Goal: Task Accomplishment & Management: Use online tool/utility

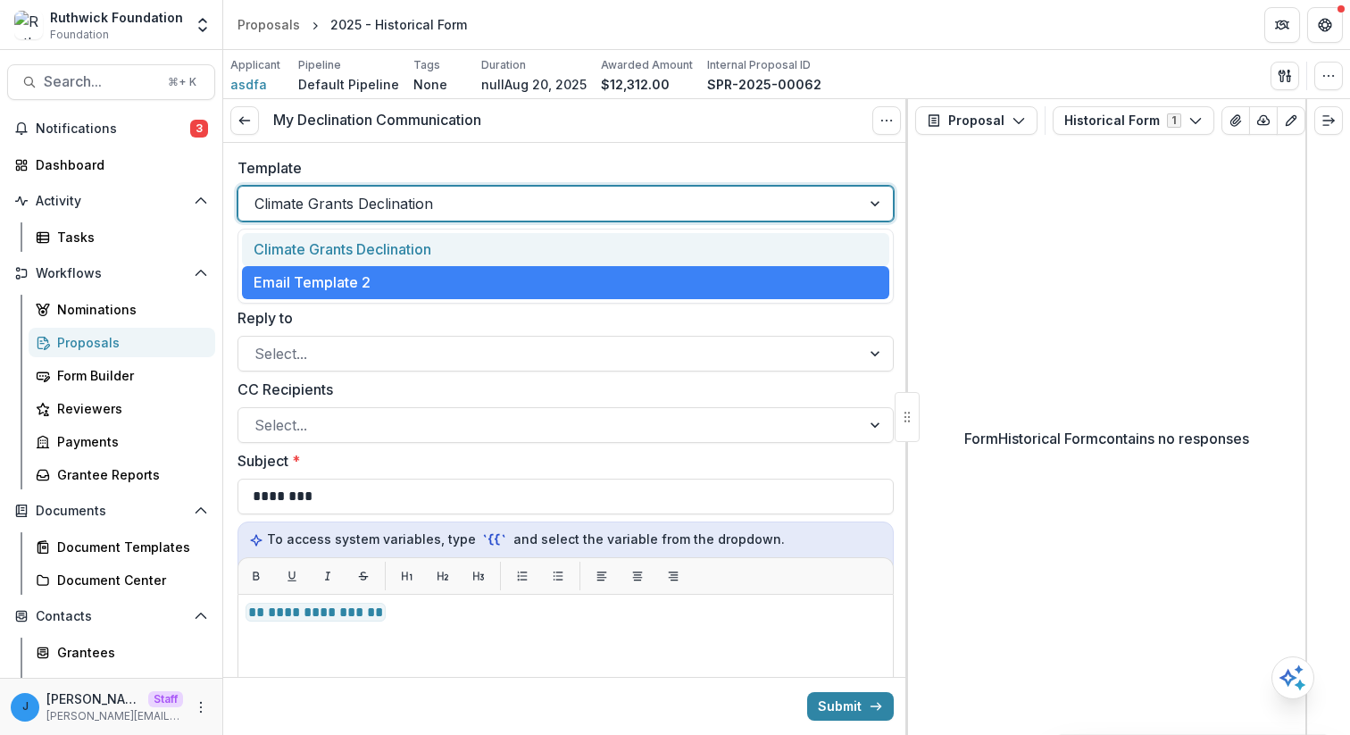
click at [452, 215] on div at bounding box center [549, 203] width 590 height 25
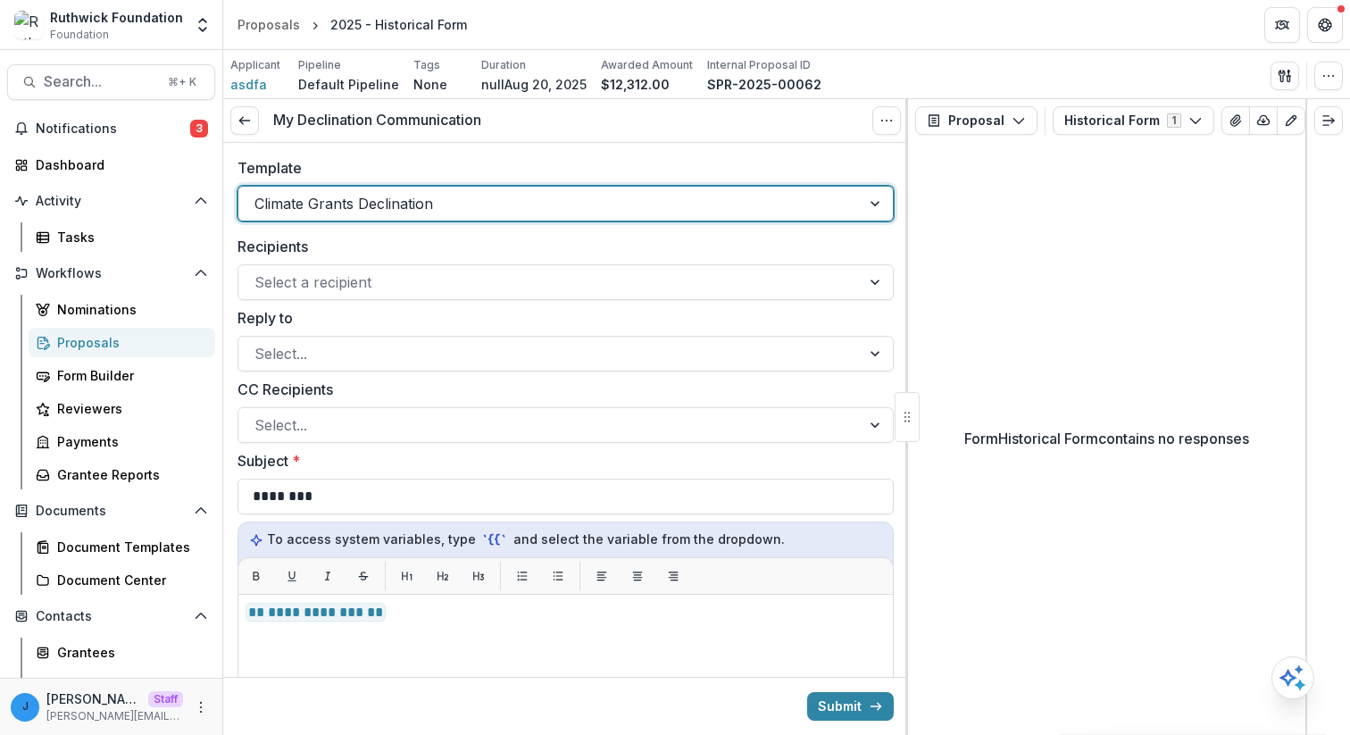
click at [453, 213] on div at bounding box center [549, 203] width 590 height 25
click at [443, 278] on div at bounding box center [549, 282] width 590 height 25
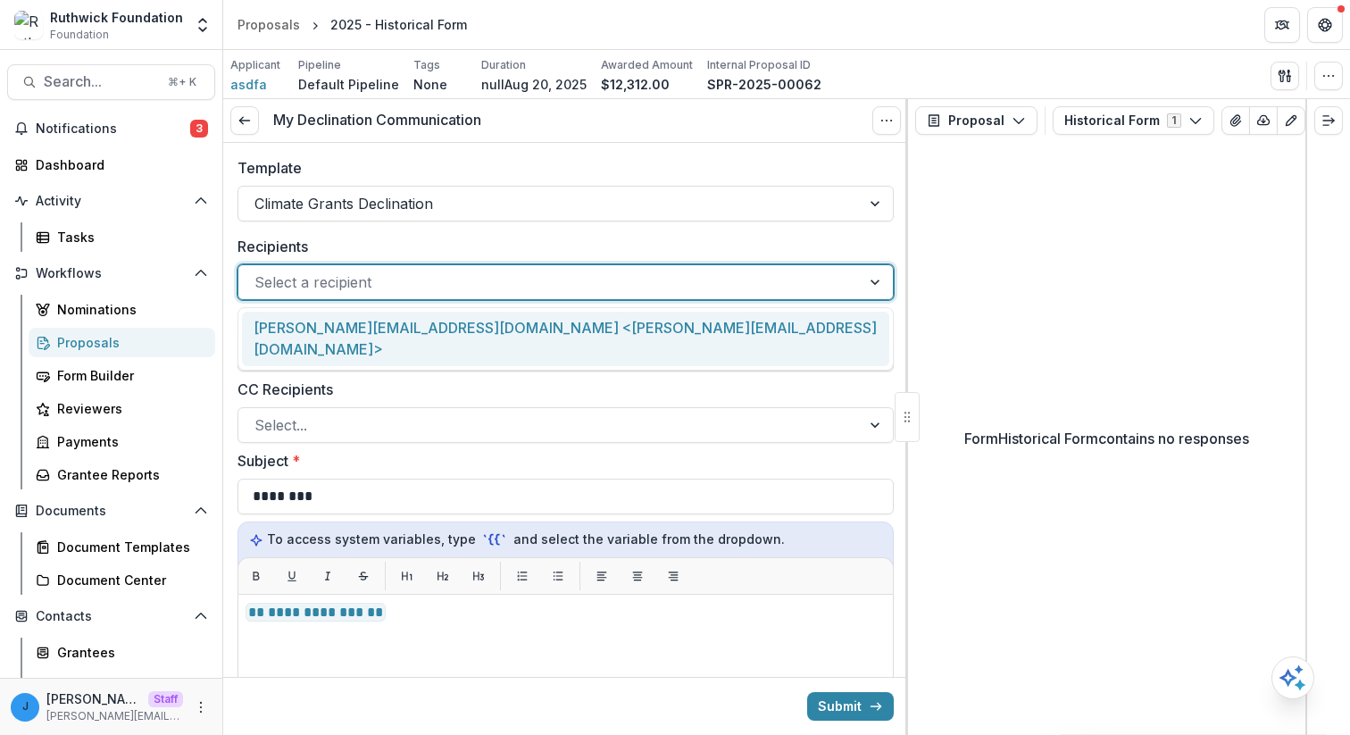
click at [443, 278] on div at bounding box center [549, 282] width 590 height 25
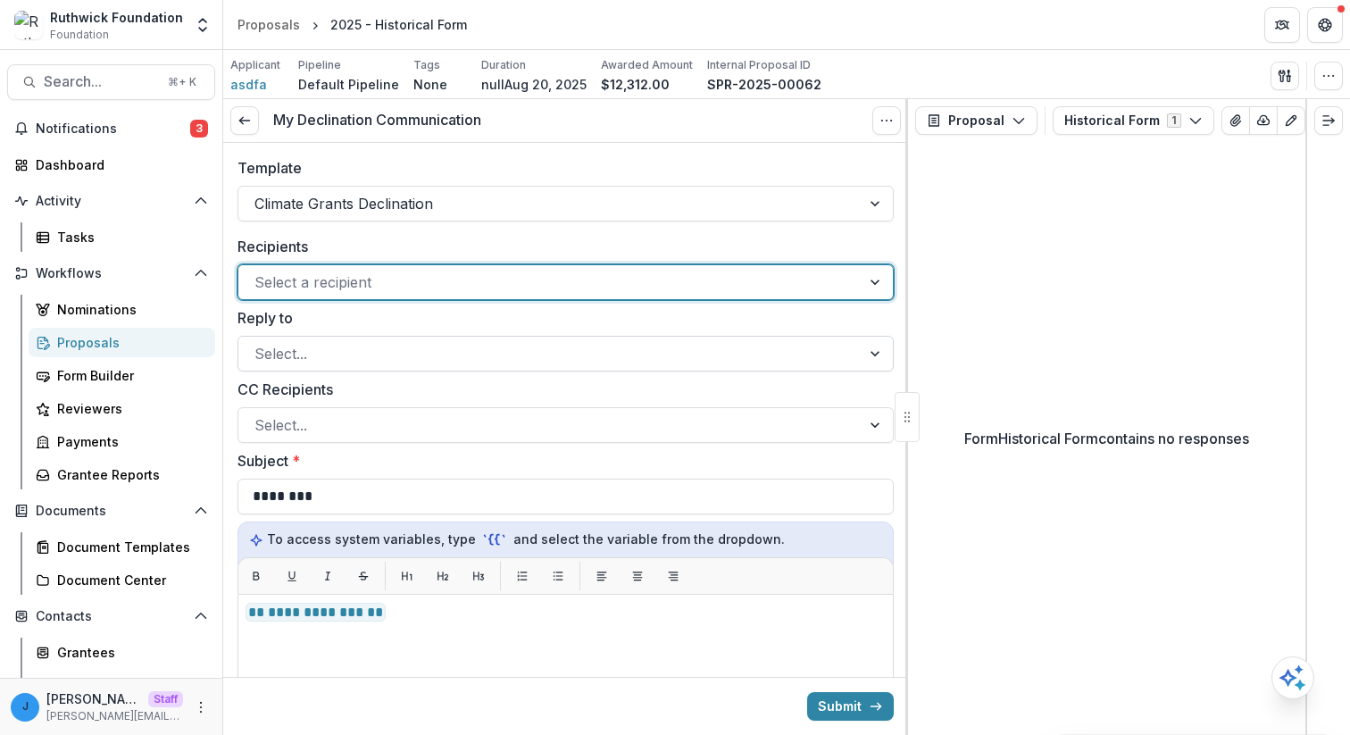
click at [425, 356] on div at bounding box center [549, 353] width 590 height 25
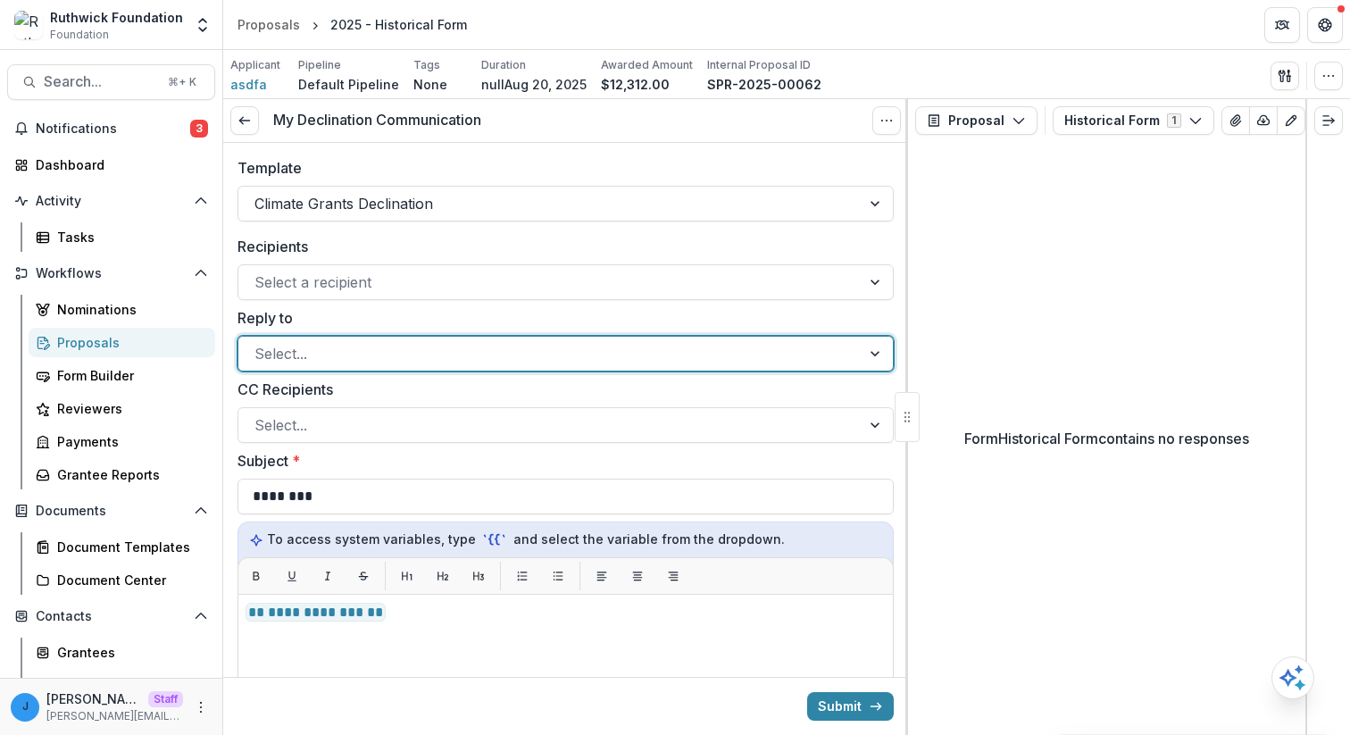
click at [425, 356] on div at bounding box center [549, 353] width 590 height 25
click at [415, 445] on div "**********" at bounding box center [565, 719] width 656 height 825
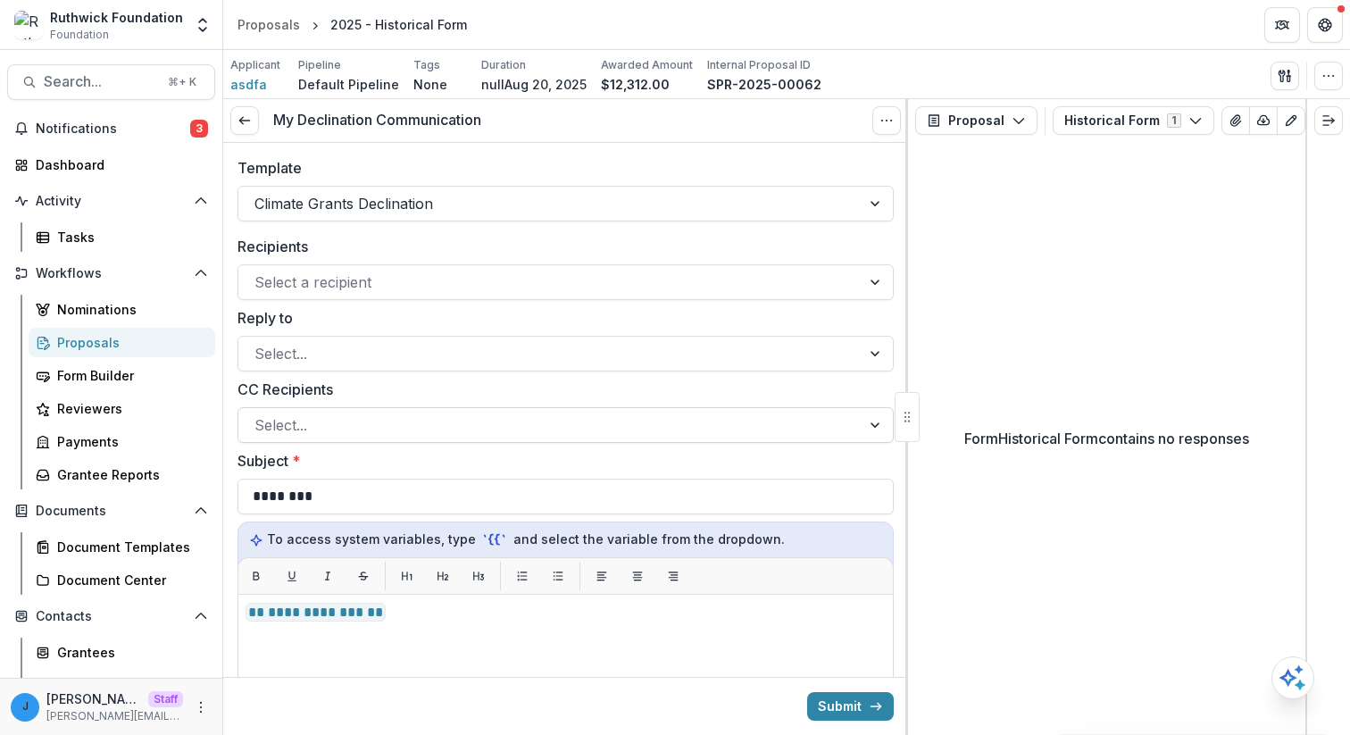
click at [422, 428] on div at bounding box center [549, 424] width 590 height 25
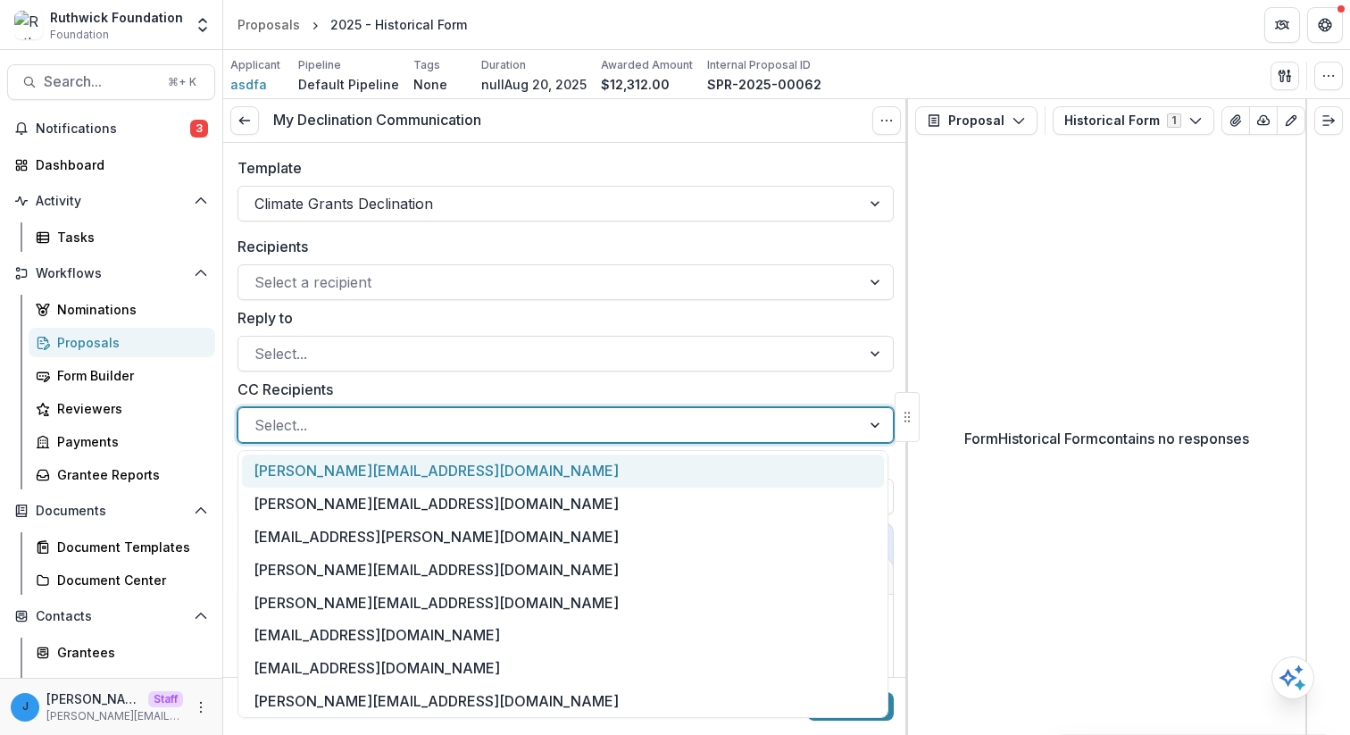
click at [422, 428] on div at bounding box center [549, 424] width 590 height 25
